Goal: Entertainment & Leisure: Consume media (video, audio)

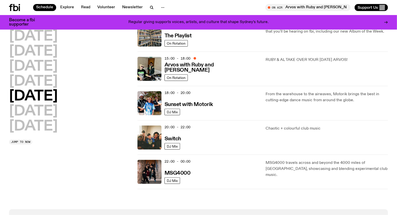
scroll to position [136, 0]
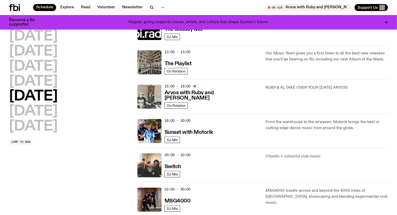
click at [151, 96] on img at bounding box center [149, 97] width 24 height 24
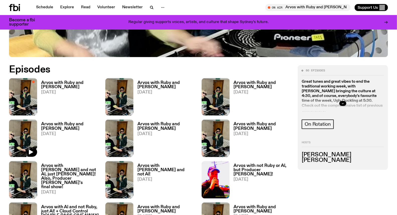
scroll to position [220, 0]
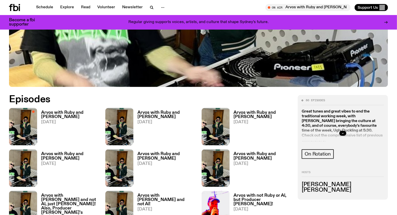
click at [57, 120] on span "[DATE]" at bounding box center [70, 122] width 58 height 4
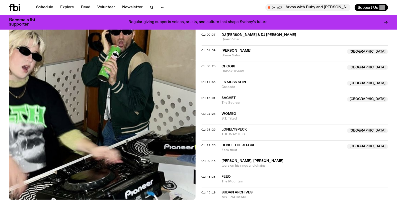
scroll to position [443, 0]
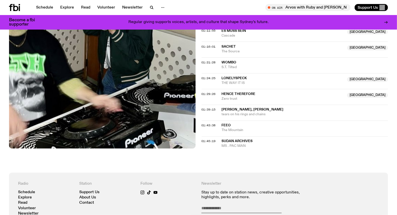
scroll to position [499, 0]
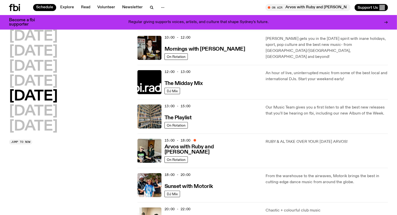
scroll to position [110, 0]
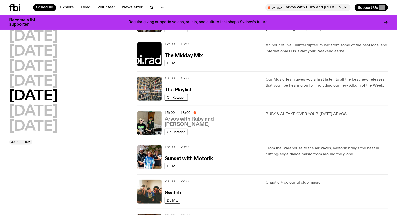
click at [204, 122] on h3 "Arvos with Ruby and [PERSON_NAME]" at bounding box center [212, 122] width 95 height 11
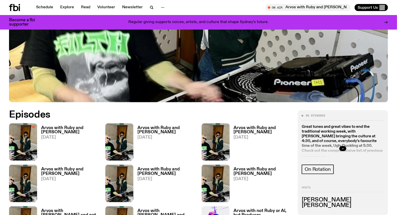
scroll to position [275, 0]
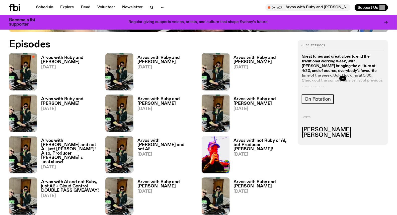
click at [48, 56] on h3 "Arvos with Ruby and [PERSON_NAME]" at bounding box center [70, 60] width 58 height 9
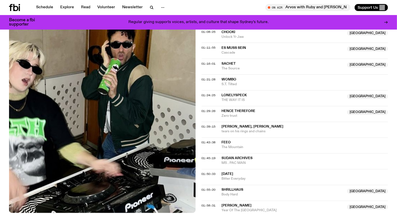
scroll to position [500, 0]
